Goal: Task Accomplishment & Management: Manage account settings

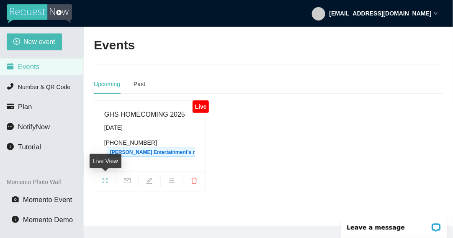
click at [106, 183] on span "fullscreen" at bounding box center [105, 181] width 22 height 9
click at [103, 179] on icon "fullscreen" at bounding box center [105, 180] width 7 height 7
click at [102, 181] on icon "fullscreen" at bounding box center [105, 180] width 7 height 7
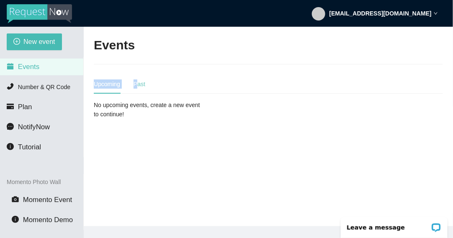
drag, startPoint x: 152, startPoint y: 58, endPoint x: 138, endPoint y: 85, distance: 30.3
click at [138, 85] on main "Events Upcoming Past No upcoming events, create a new event to continue!" at bounding box center [268, 127] width 369 height 200
click at [138, 85] on div "Past" at bounding box center [139, 83] width 12 height 9
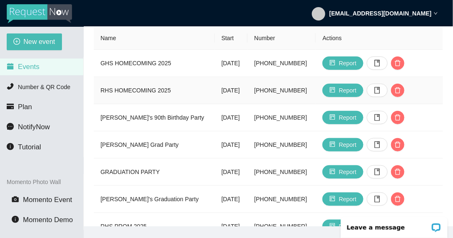
scroll to position [57, 0]
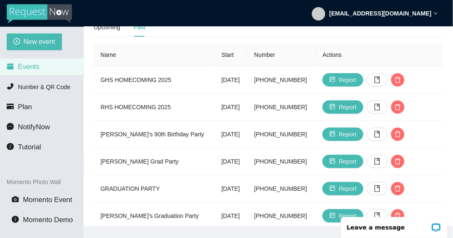
click at [425, 14] on strong "[EMAIL_ADDRESS][DOMAIN_NAME]" at bounding box center [380, 13] width 102 height 7
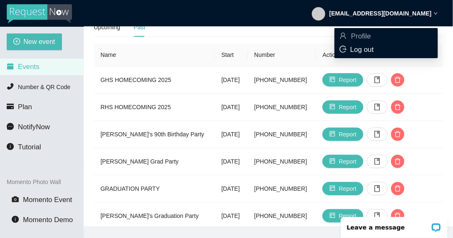
click at [370, 48] on span "Log out" at bounding box center [361, 50] width 23 height 8
